Goal: Task Accomplishment & Management: Manage account settings

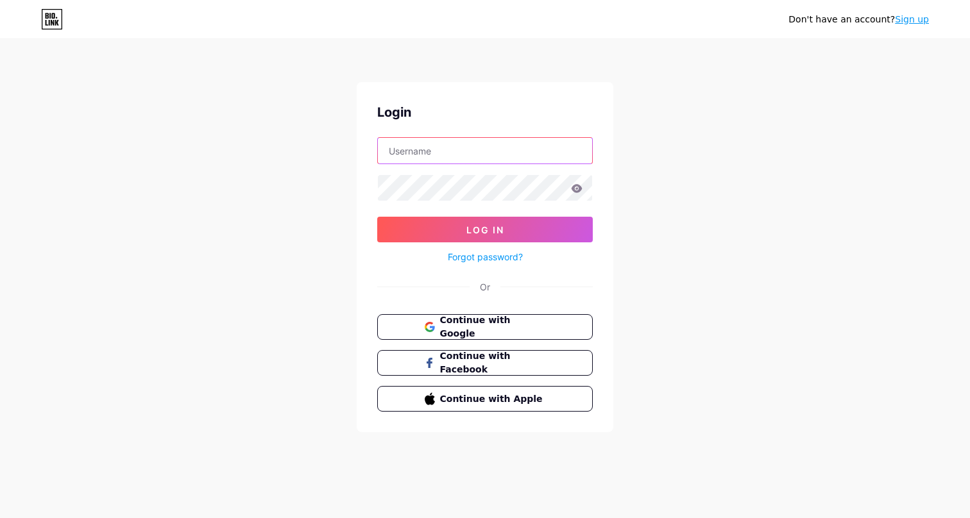
type input "[EMAIL_ADDRESS][DOMAIN_NAME]"
click at [485, 230] on button "Log In" at bounding box center [485, 230] width 216 height 26
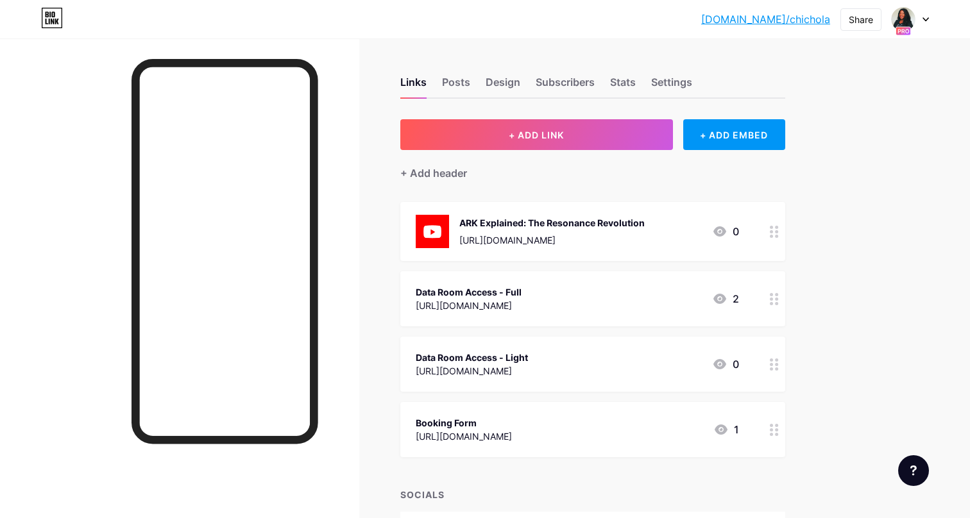
click at [926, 21] on icon at bounding box center [926, 19] width 6 height 4
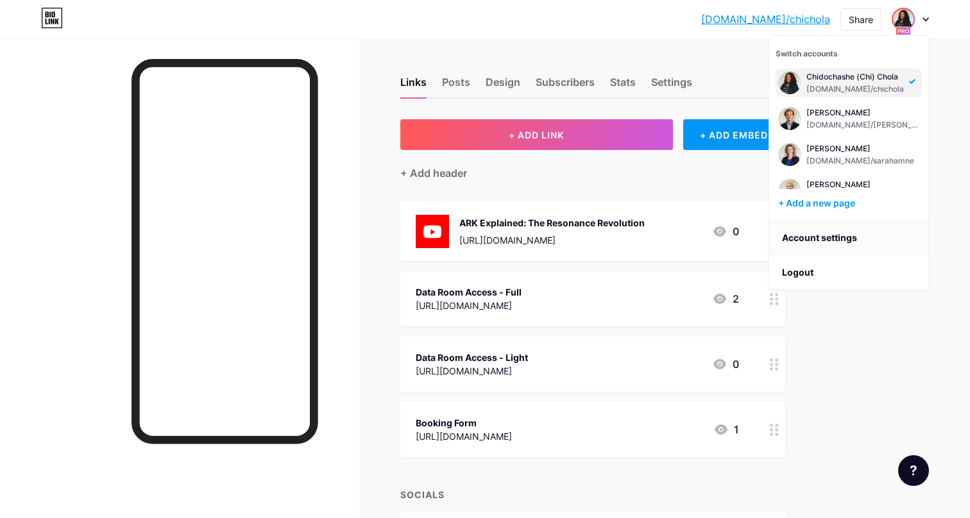
click at [839, 236] on link "Account settings" at bounding box center [848, 238] width 159 height 35
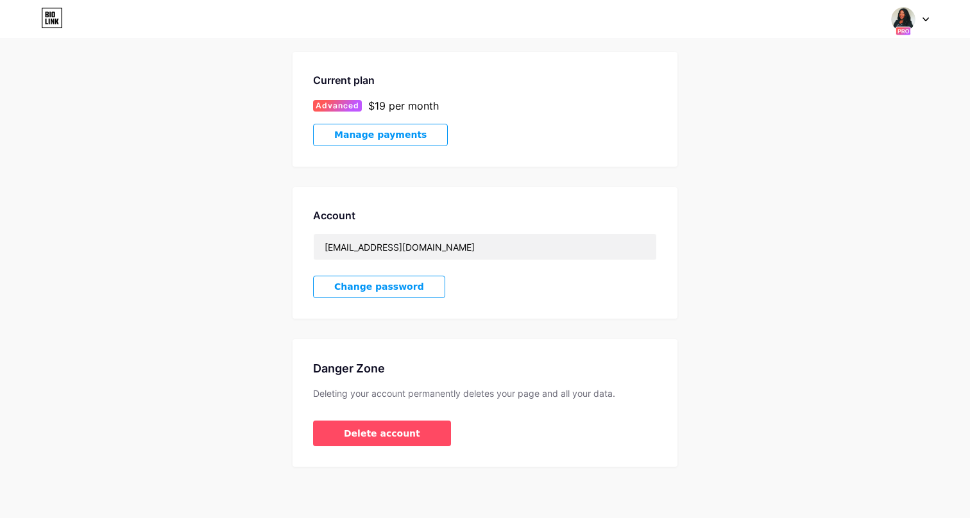
scroll to position [336, 0]
click at [396, 142] on button "Manage payments" at bounding box center [380, 135] width 135 height 22
click at [383, 134] on span "Manage payments" at bounding box center [380, 135] width 92 height 11
